Goal: Task Accomplishment & Management: Use online tool/utility

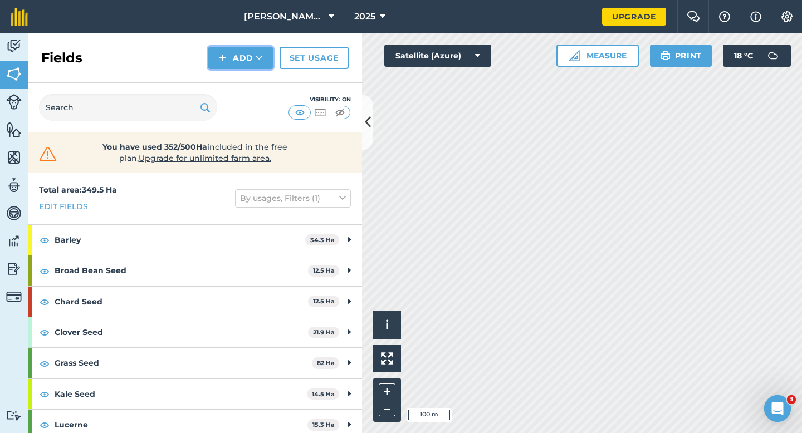
click at [252, 63] on button "Add" at bounding box center [240, 58] width 65 height 22
click at [252, 86] on link "Draw" at bounding box center [240, 83] width 61 height 25
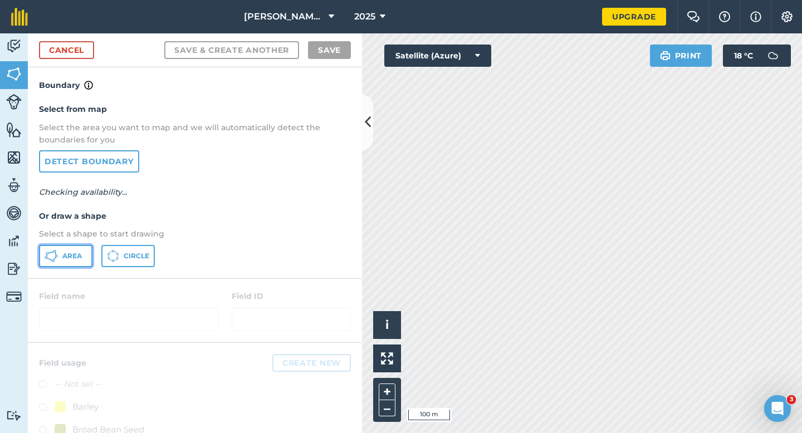
click at [84, 257] on button "Area" at bounding box center [65, 256] width 53 height 22
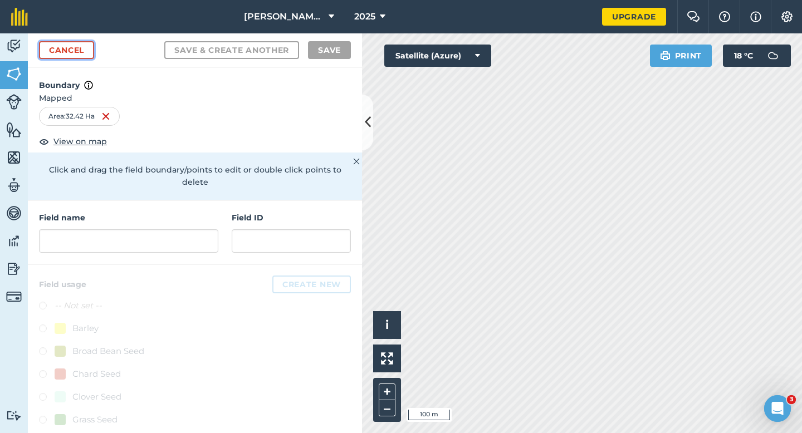
click at [65, 46] on link "Cancel" at bounding box center [66, 50] width 55 height 18
